Goal: Task Accomplishment & Management: Manage account settings

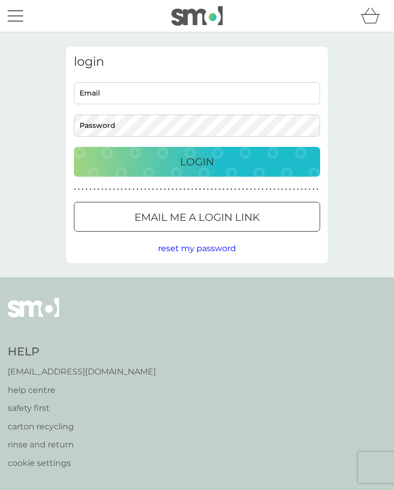
click at [136, 97] on input "Email" at bounding box center [197, 93] width 246 height 22
type input "[PERSON_NAME][EMAIL_ADDRESS][DOMAIN_NAME]"
click at [234, 164] on div "Login" at bounding box center [197, 161] width 226 height 16
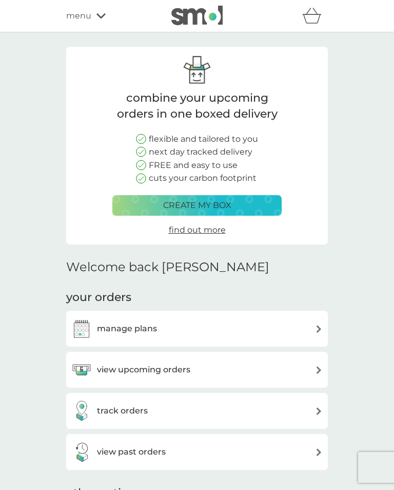
click at [317, 370] on img at bounding box center [319, 370] width 8 height 8
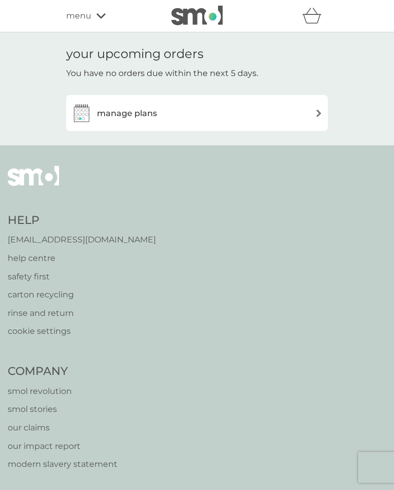
click at [83, 16] on span "menu" at bounding box center [78, 15] width 25 height 13
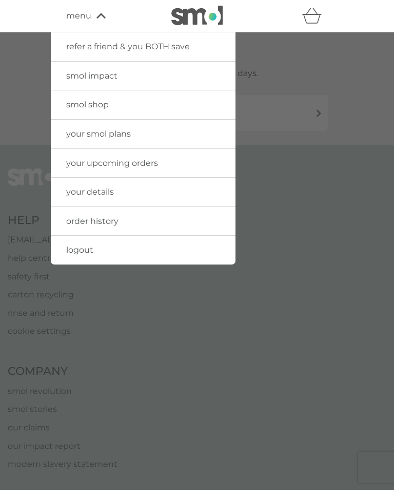
click at [131, 137] on span "your smol plans" at bounding box center [98, 134] width 65 height 10
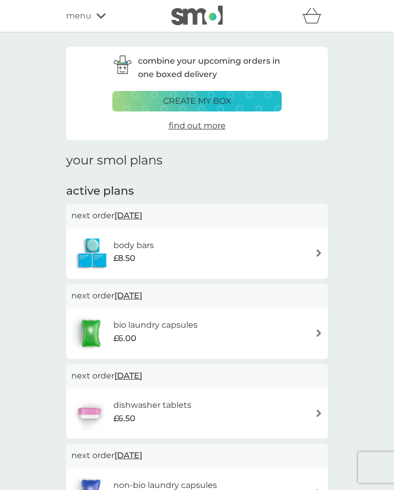
click at [277, 328] on div "bio laundry capsules £6.00" at bounding box center [196, 333] width 251 height 36
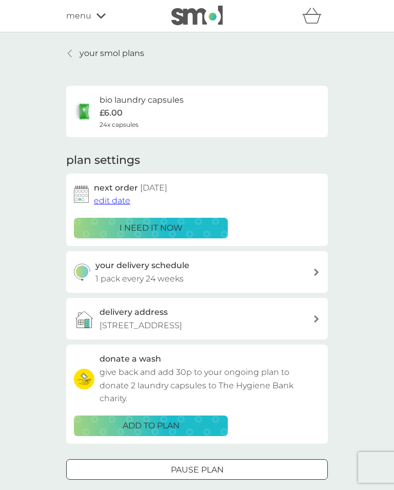
click at [362, 227] on div "your smol plans bio laundry capsules £6.00 24x capsules plan settings next orde…" at bounding box center [197, 277] width 394 height 490
click at [361, 253] on div "your smol plans bio laundry capsules £6.00 24x capsules plan settings next orde…" at bounding box center [197, 277] width 394 height 490
click at [214, 225] on div "i need it now" at bounding box center [151, 227] width 141 height 13
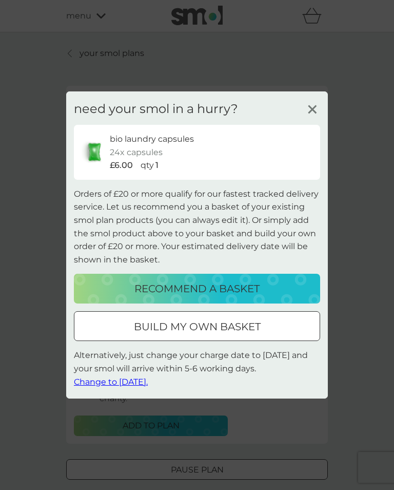
click at [315, 113] on line at bounding box center [312, 110] width 8 height 8
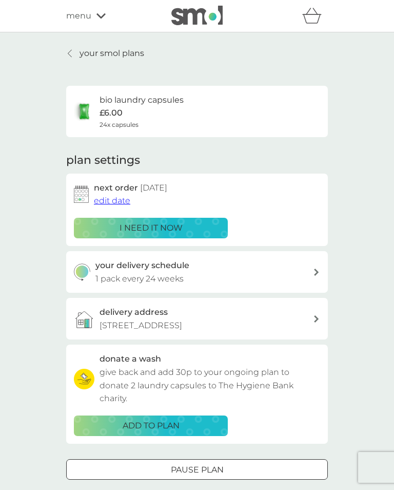
click at [359, 222] on div "your smol plans bio laundry capsules £6.00 24x capsules plan settings next orde…" at bounding box center [197, 277] width 394 height 490
click at [356, 214] on div "your smol plans bio laundry capsules £6.00 24x capsules plan settings next orde…" at bounding box center [197, 277] width 394 height 490
click at [115, 201] on span "edit date" at bounding box center [112, 201] width 36 height 10
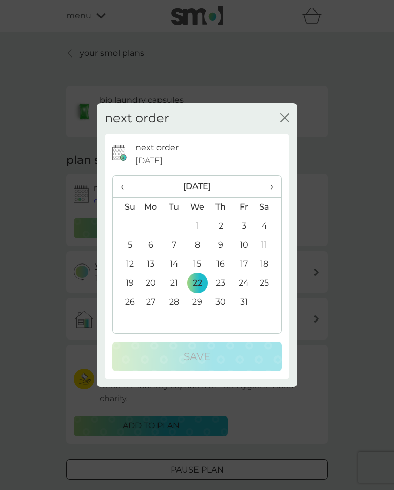
click at [282, 120] on icon "close" at bounding box center [284, 117] width 9 height 9
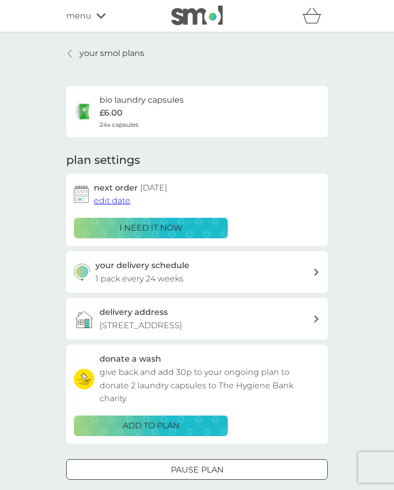
click at [364, 228] on div "your smol plans bio laundry capsules £6.00 24x capsules plan settings next orde…" at bounding box center [197, 277] width 394 height 490
click at [112, 199] on span "edit date" at bounding box center [112, 201] width 36 height 10
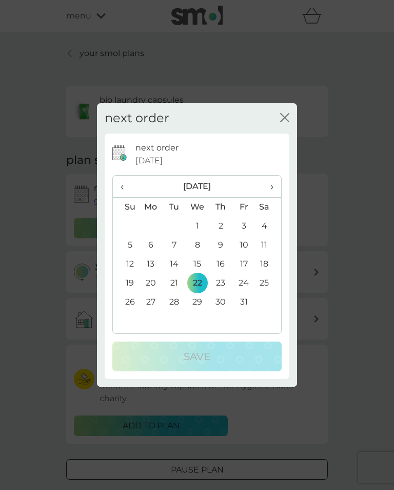
click at [285, 121] on icon "close" at bounding box center [284, 117] width 9 height 9
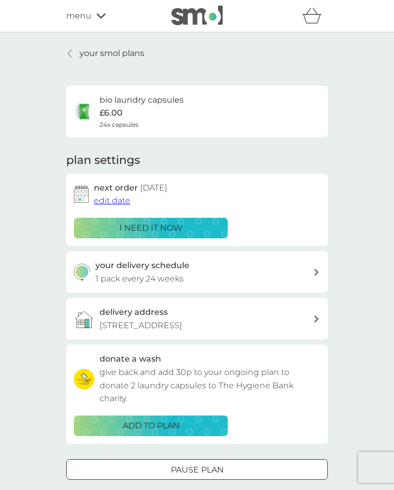
click at [354, 205] on div "your smol plans bio laundry capsules £6.00 24x capsules plan settings next orde…" at bounding box center [197, 277] width 394 height 490
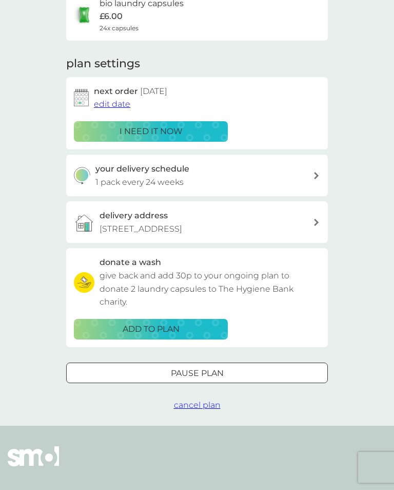
scroll to position [96, 0]
click at [353, 123] on div "your smol plans bio laundry capsules £6.00 24x capsules plan settings next orde…" at bounding box center [197, 181] width 394 height 490
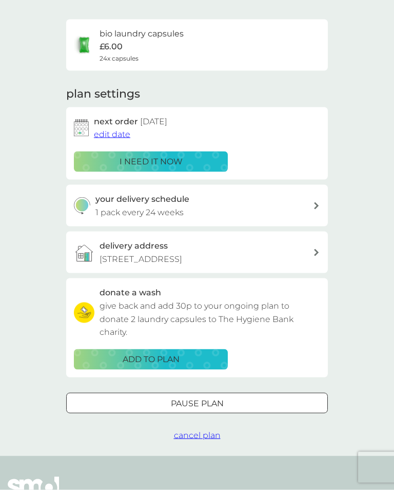
scroll to position [0, 0]
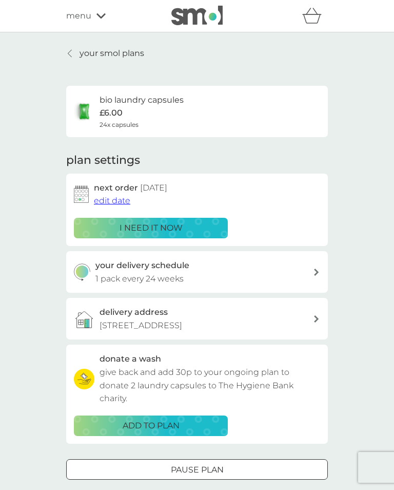
click at [74, 51] on link "your smol plans" at bounding box center [105, 53] width 78 height 13
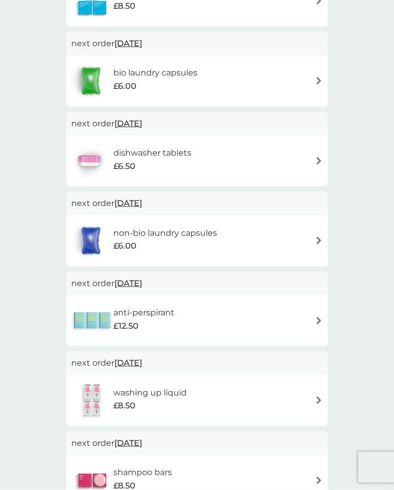
scroll to position [250, 0]
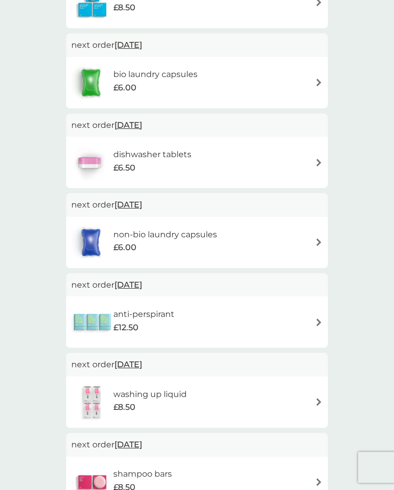
click at [321, 320] on img at bounding box center [319, 322] width 8 height 8
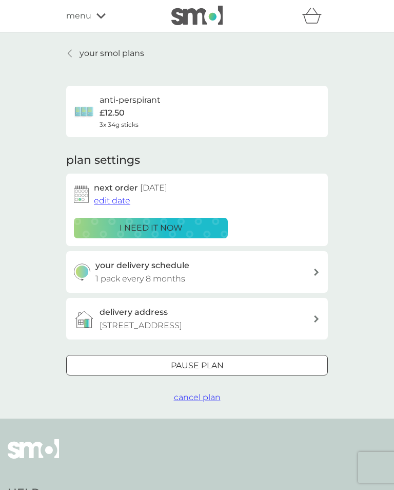
click at [205, 392] on span "cancel plan" at bounding box center [197, 397] width 47 height 10
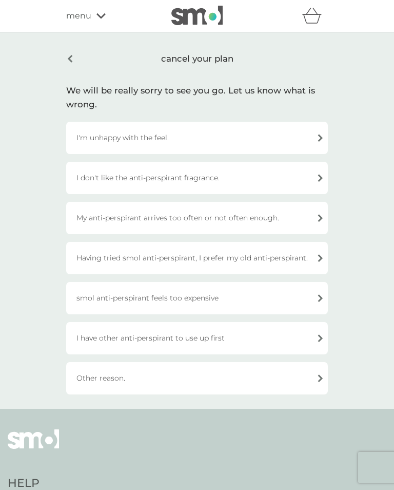
click at [320, 139] on div "I'm unhappy with the feel." at bounding box center [197, 138] width 262 height 32
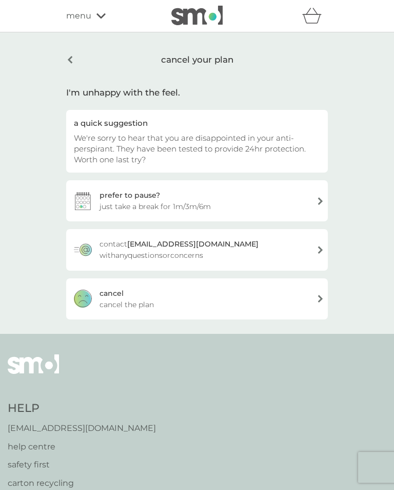
click at [324, 298] on div "cancel cancel the plan" at bounding box center [197, 298] width 262 height 41
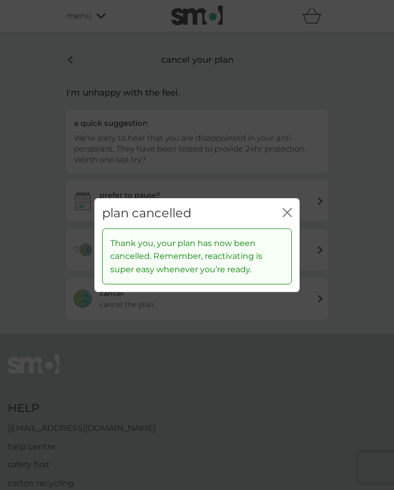
click at [290, 217] on icon "close" at bounding box center [287, 212] width 9 height 9
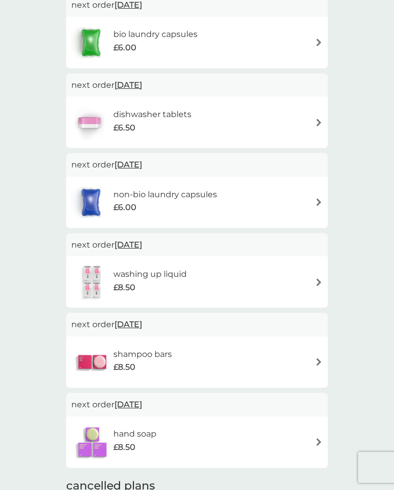
scroll to position [306, 0]
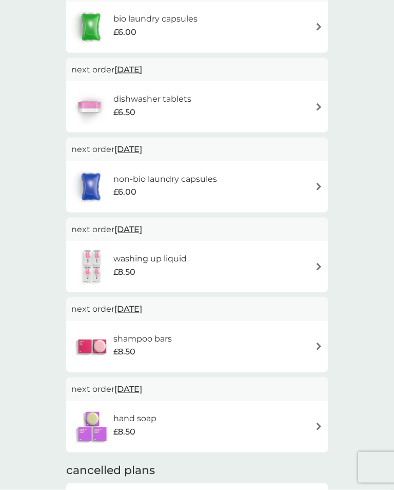
click at [322, 344] on img at bounding box center [319, 346] width 8 height 8
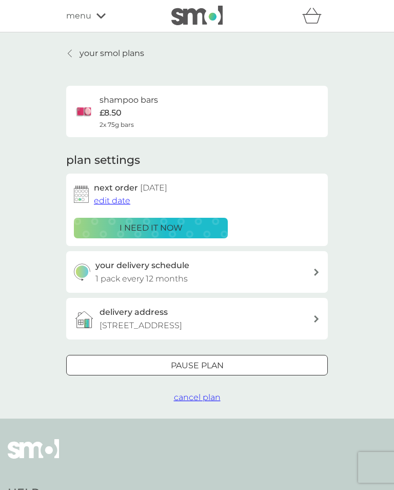
click at [209, 365] on div at bounding box center [209, 365] width 0 height 0
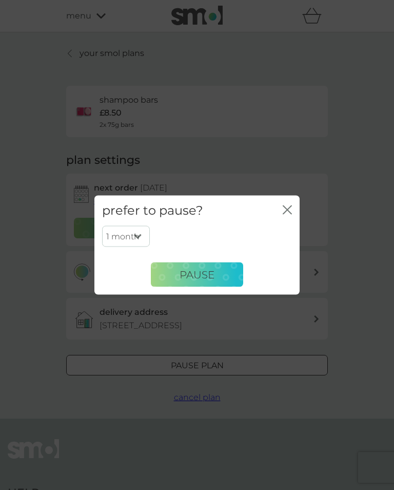
click at [204, 280] on span "Pause" at bounding box center [197, 274] width 35 height 12
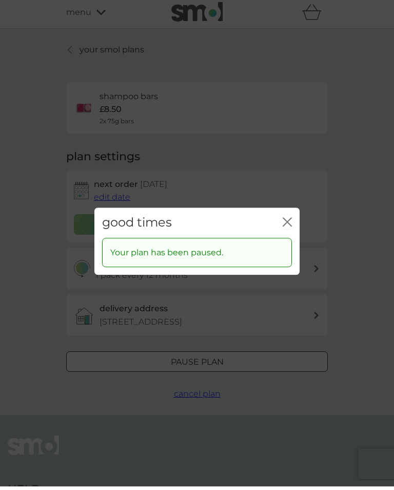
scroll to position [4, 0]
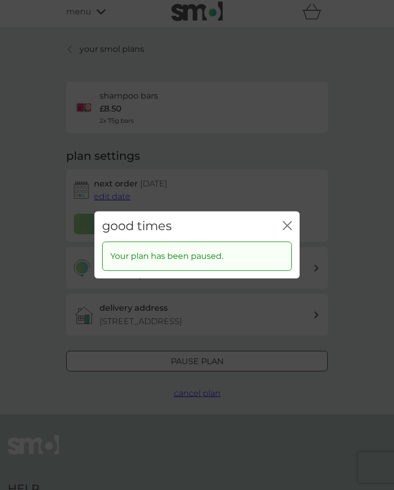
click at [289, 231] on button "close" at bounding box center [287, 226] width 9 height 11
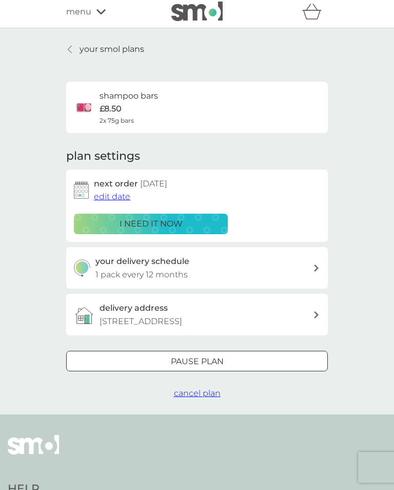
click at [80, 44] on p "your smol plans" at bounding box center [112, 49] width 65 height 13
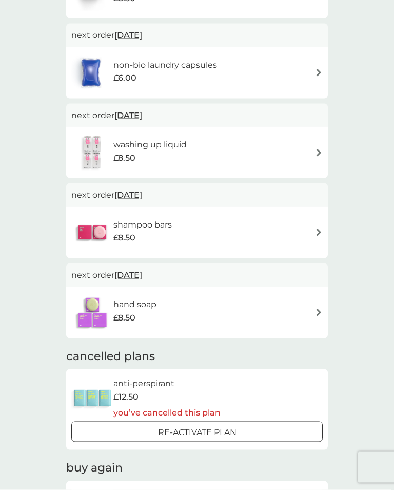
scroll to position [420, 0]
click at [373, 256] on div "combine your upcoming orders in one boxed delivery create my box find out more …" at bounding box center [197, 81] width 394 height 939
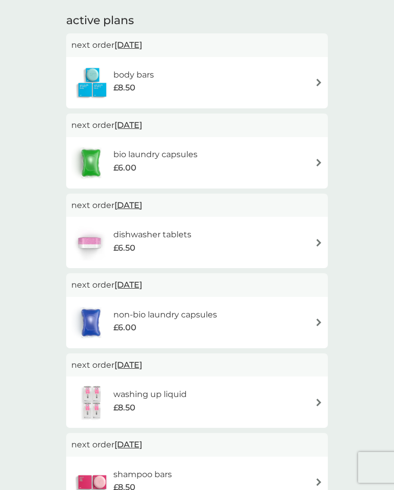
scroll to position [169, 0]
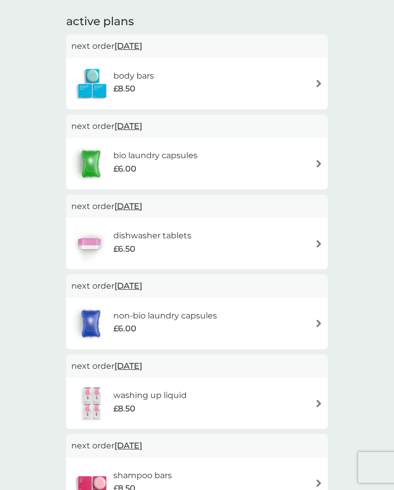
click at [391, 151] on div "combine your upcoming orders in one boxed delivery create my box find out more …" at bounding box center [197, 332] width 394 height 939
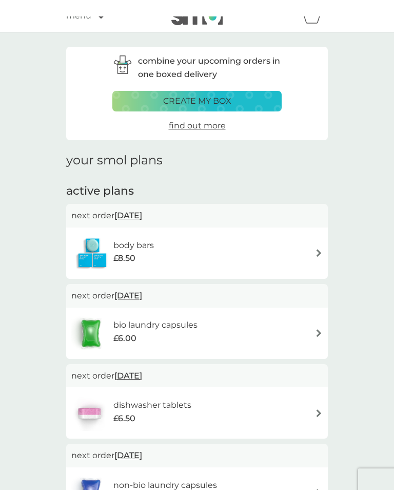
scroll to position [0, 0]
click at [86, 12] on span "menu" at bounding box center [78, 15] width 25 height 13
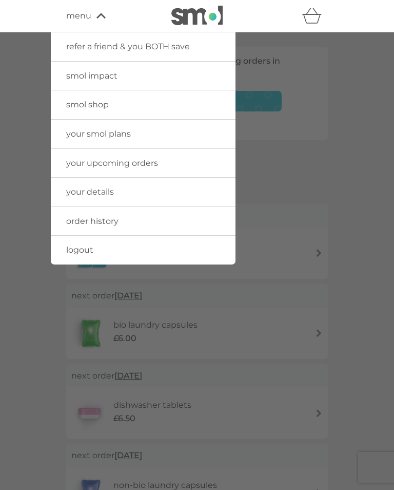
click at [92, 251] on span "logout" at bounding box center [79, 250] width 27 height 10
